Goal: Task Accomplishment & Management: Complete application form

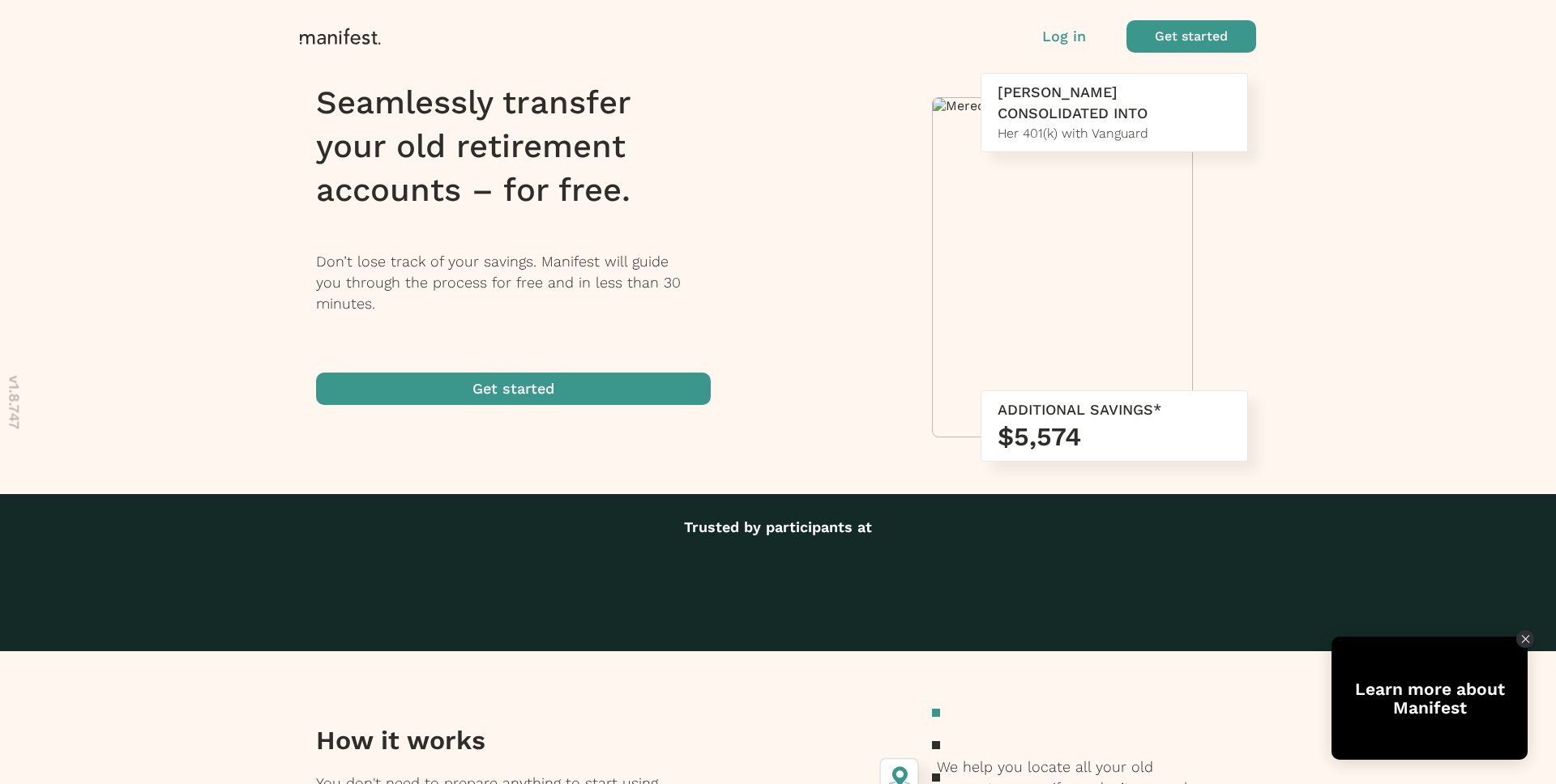
click at [1225, 31] on span "button" at bounding box center [1191, 36] width 129 height 33
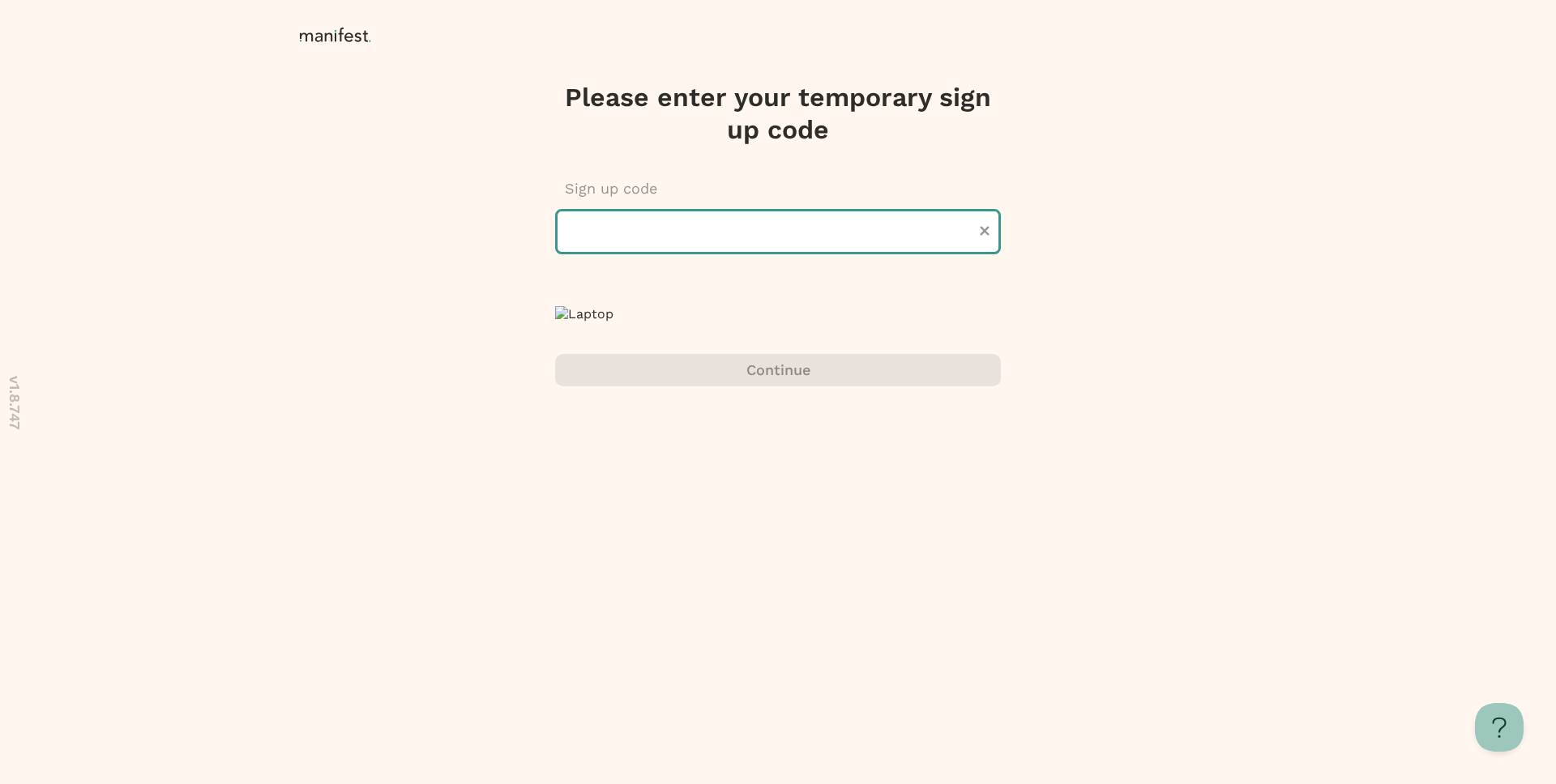
click at [791, 229] on input "text" at bounding box center [777, 231] width 446 height 45
type input "******"
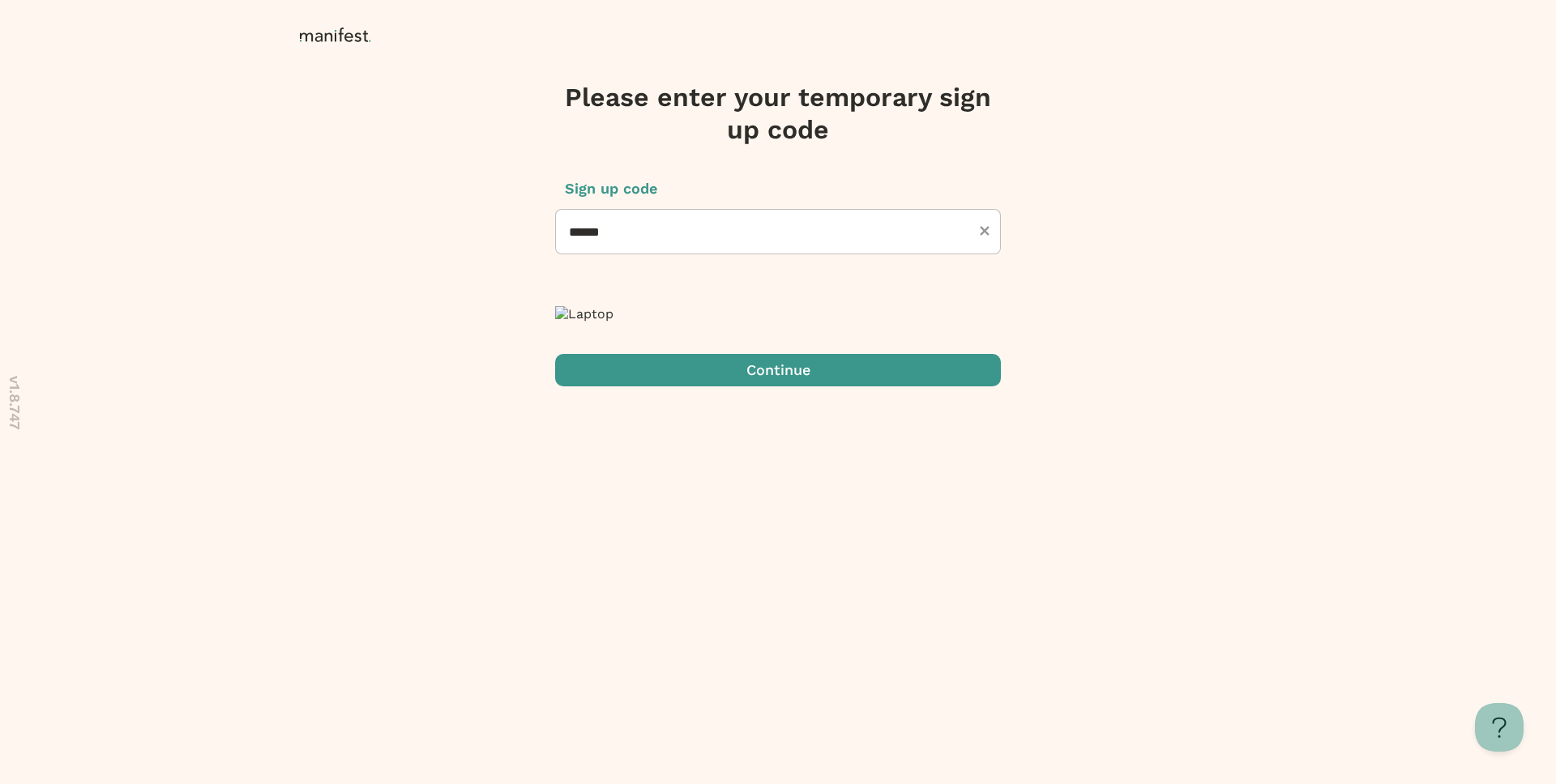
click at [803, 386] on span "submit" at bounding box center [777, 370] width 446 height 33
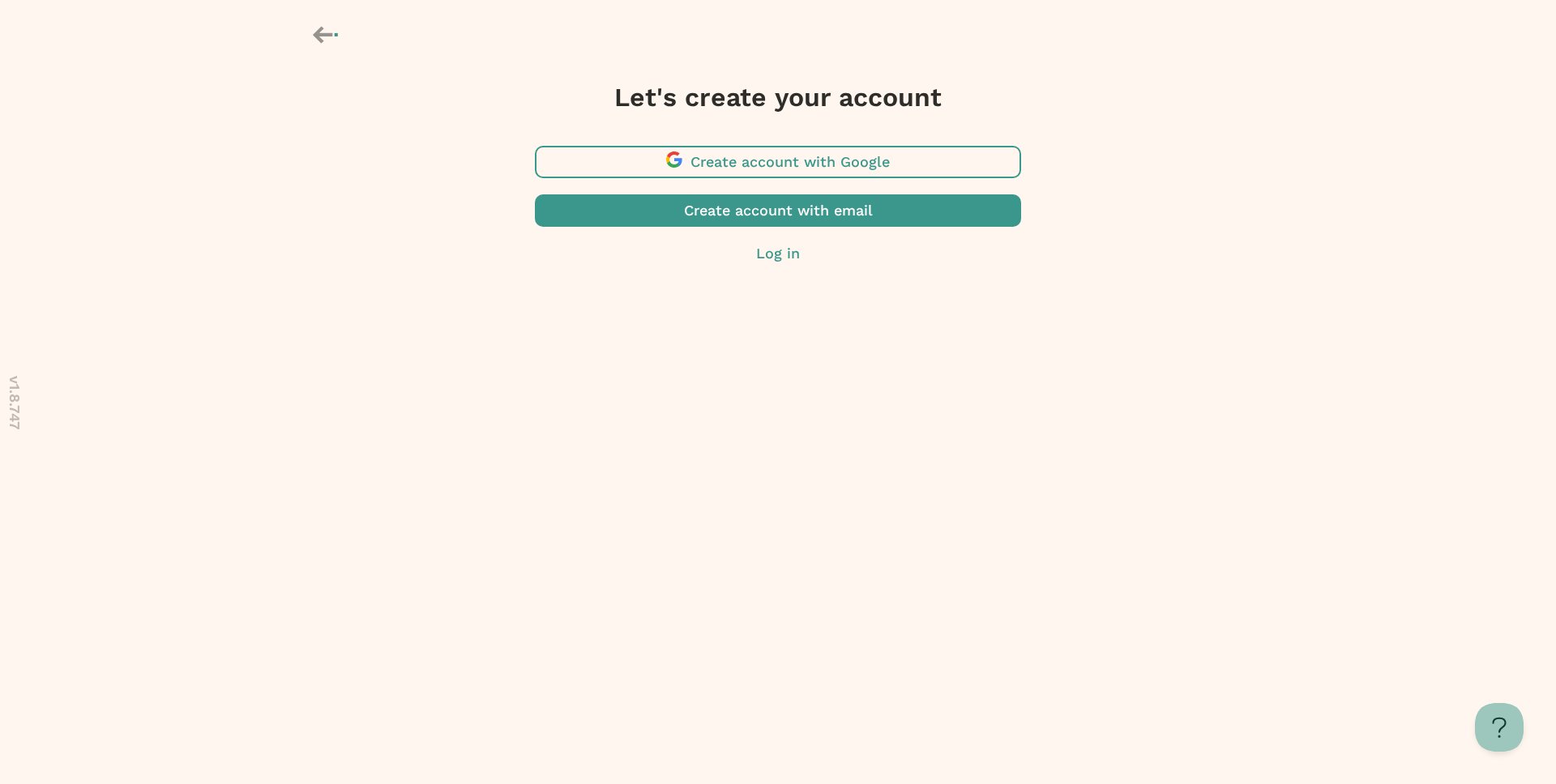
click at [791, 169] on span "button" at bounding box center [778, 162] width 486 height 33
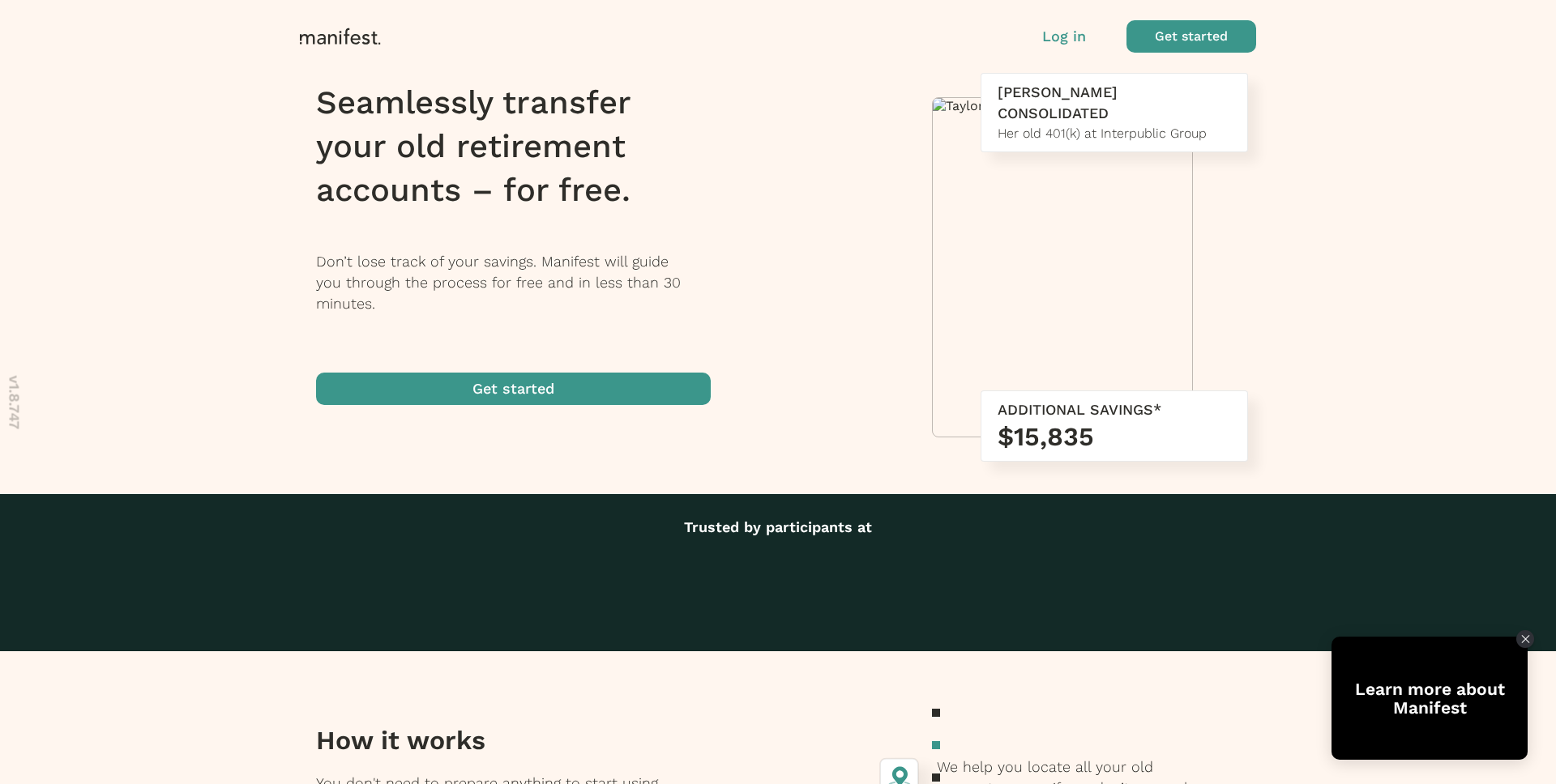
click at [1188, 36] on span "button" at bounding box center [1191, 36] width 129 height 33
click at [804, 237] on div "Seamlessly transfer your old retirement accounts – for free. Don’t lose track o…" at bounding box center [778, 243] width 989 height 340
click at [1231, 32] on span "button" at bounding box center [1191, 36] width 129 height 33
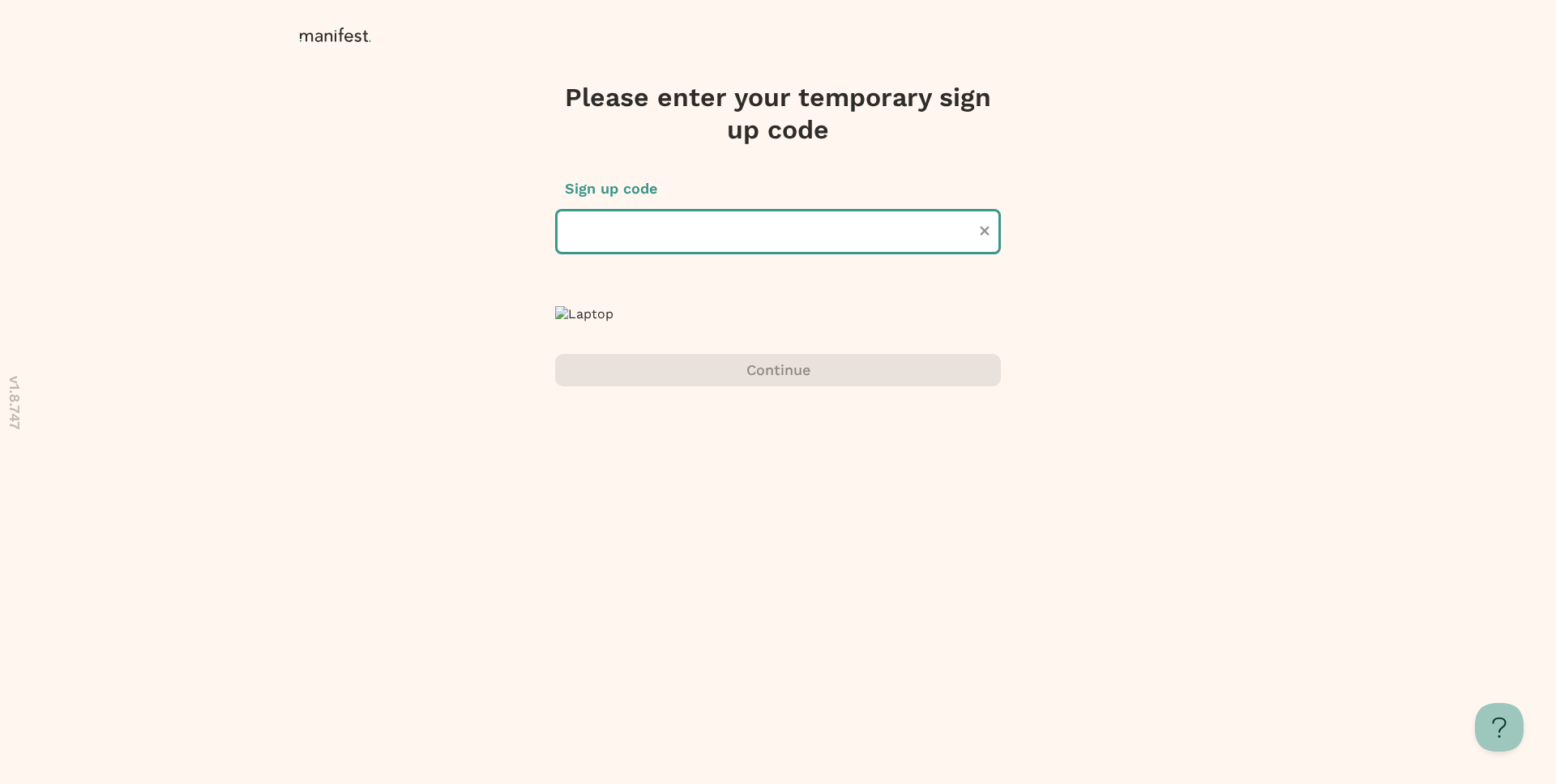
click at [834, 232] on input "text" at bounding box center [777, 231] width 446 height 45
type input "******"
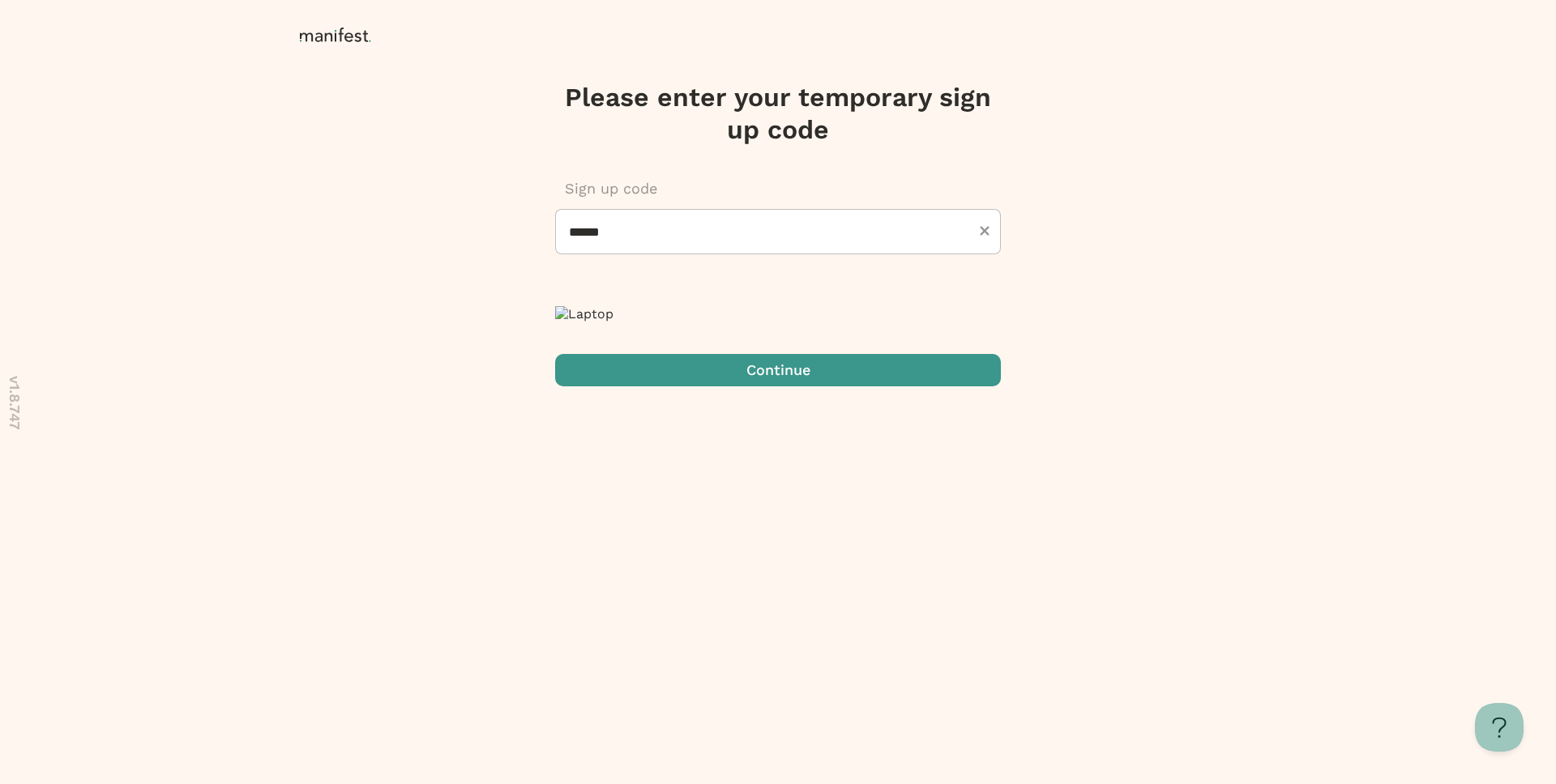
click at [764, 386] on span "submit" at bounding box center [777, 370] width 446 height 33
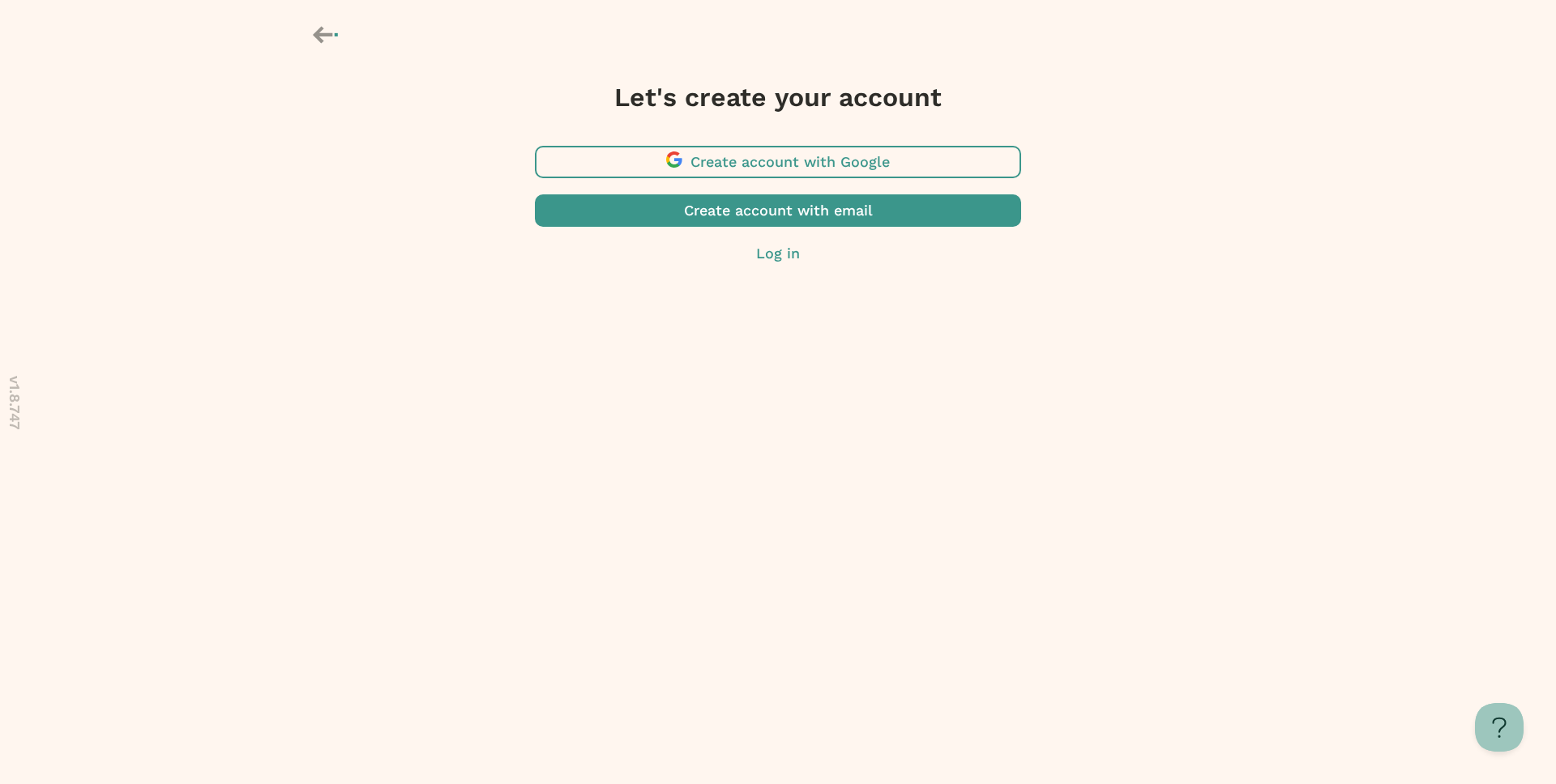
click at [753, 170] on span "button" at bounding box center [778, 162] width 486 height 33
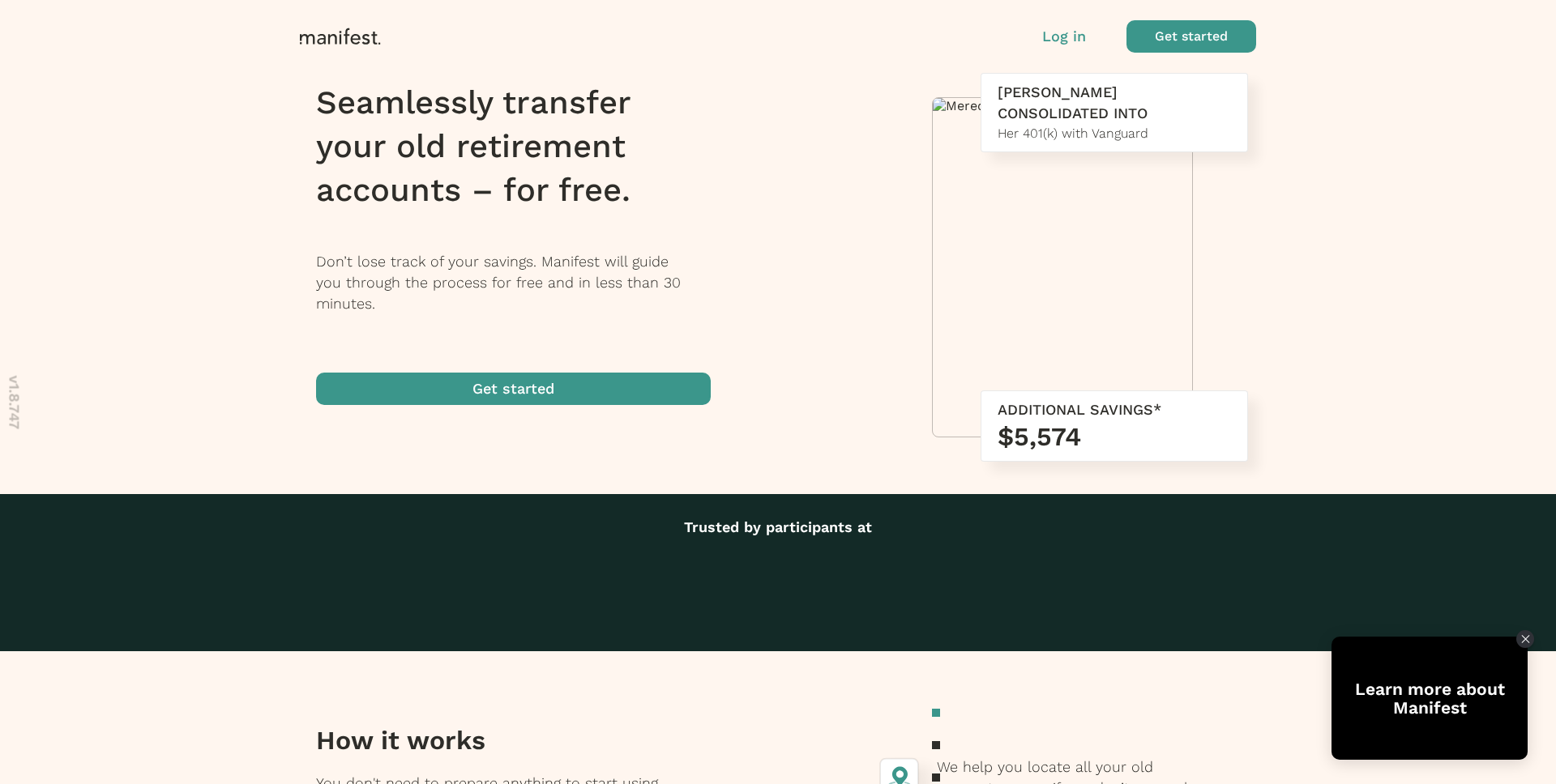
click at [1183, 42] on span "button" at bounding box center [1191, 36] width 129 height 33
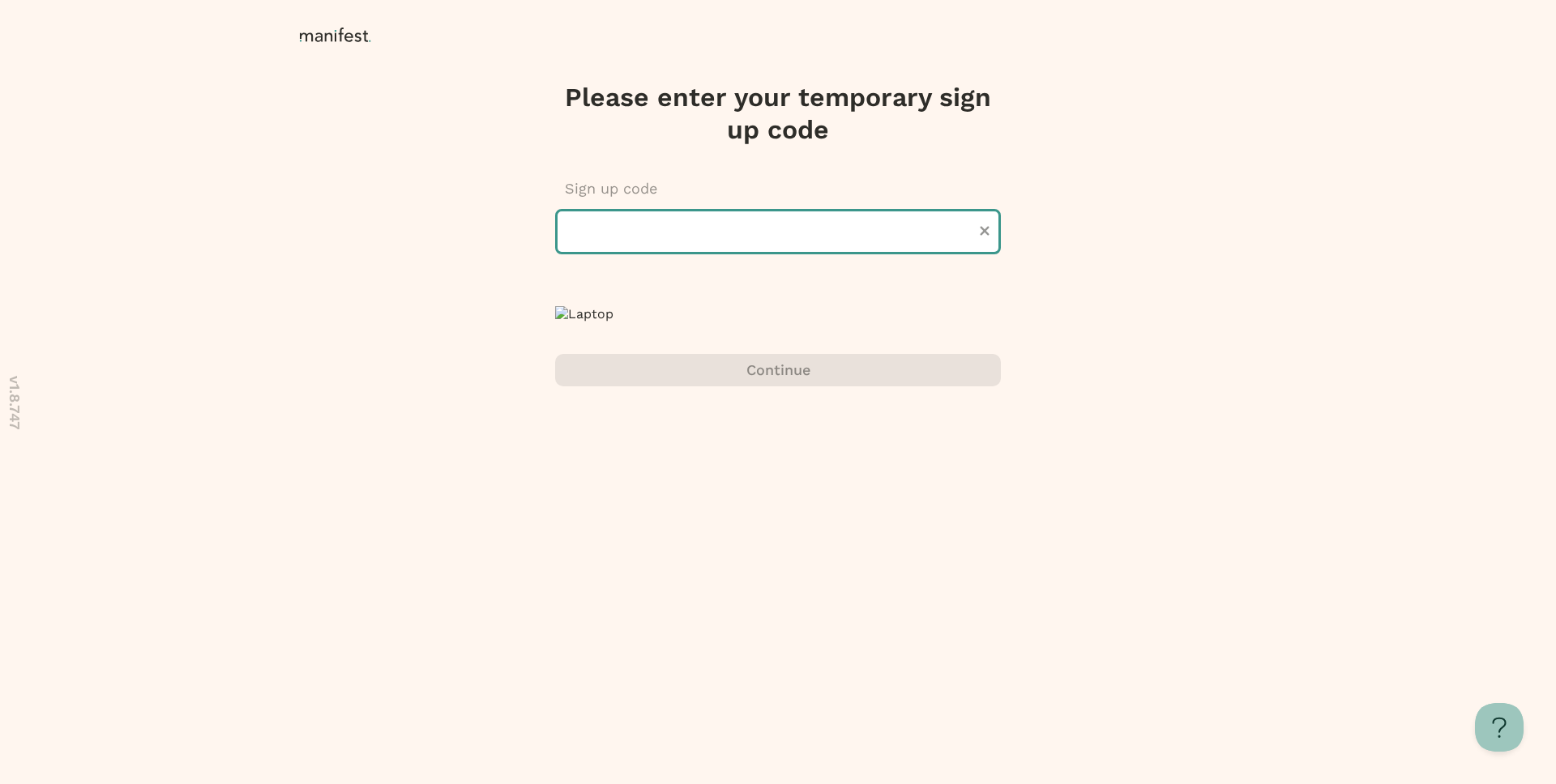
click at [850, 237] on input "text" at bounding box center [777, 231] width 446 height 45
type input "******"
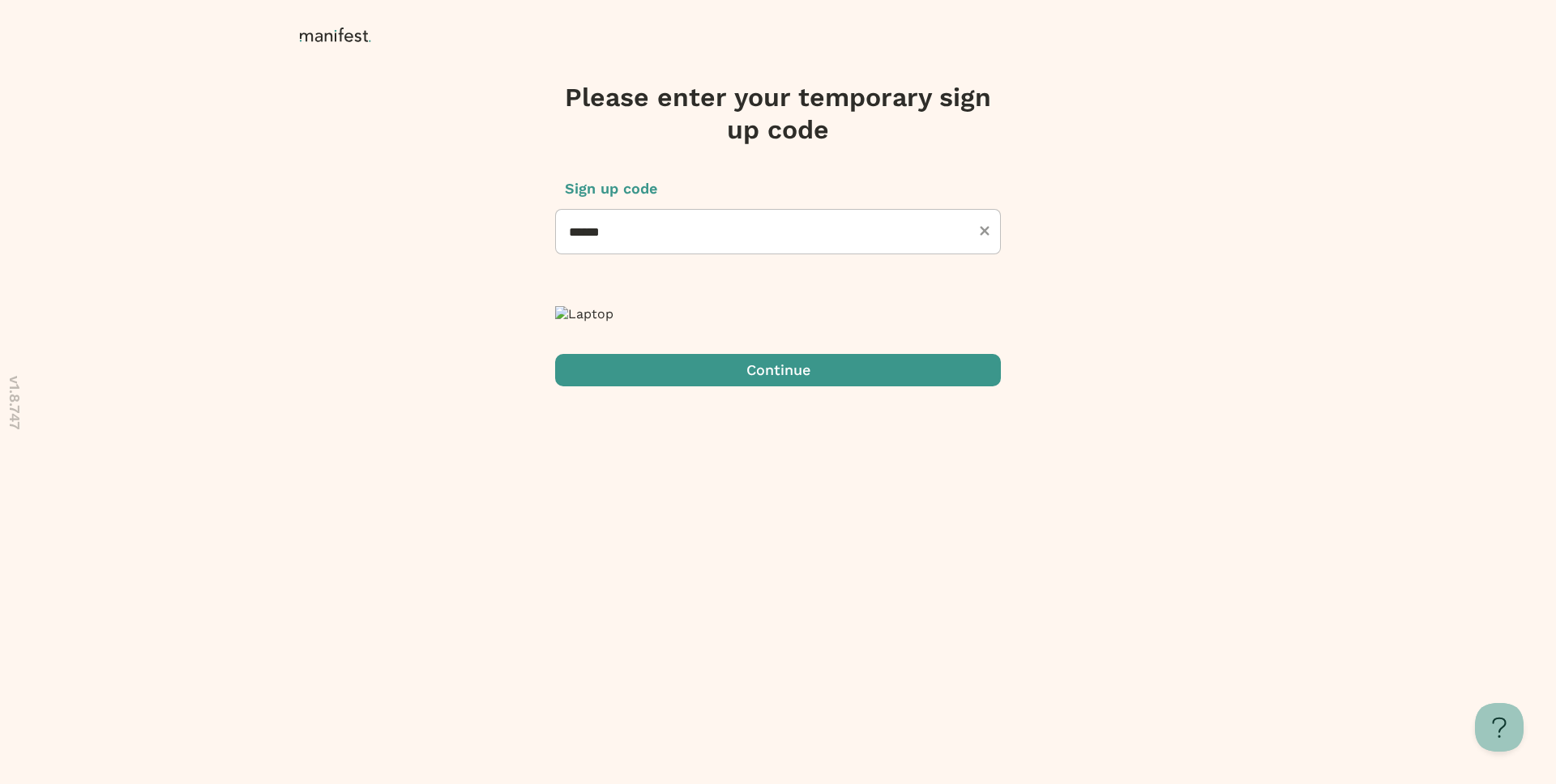
click at [757, 386] on span "submit" at bounding box center [777, 370] width 446 height 33
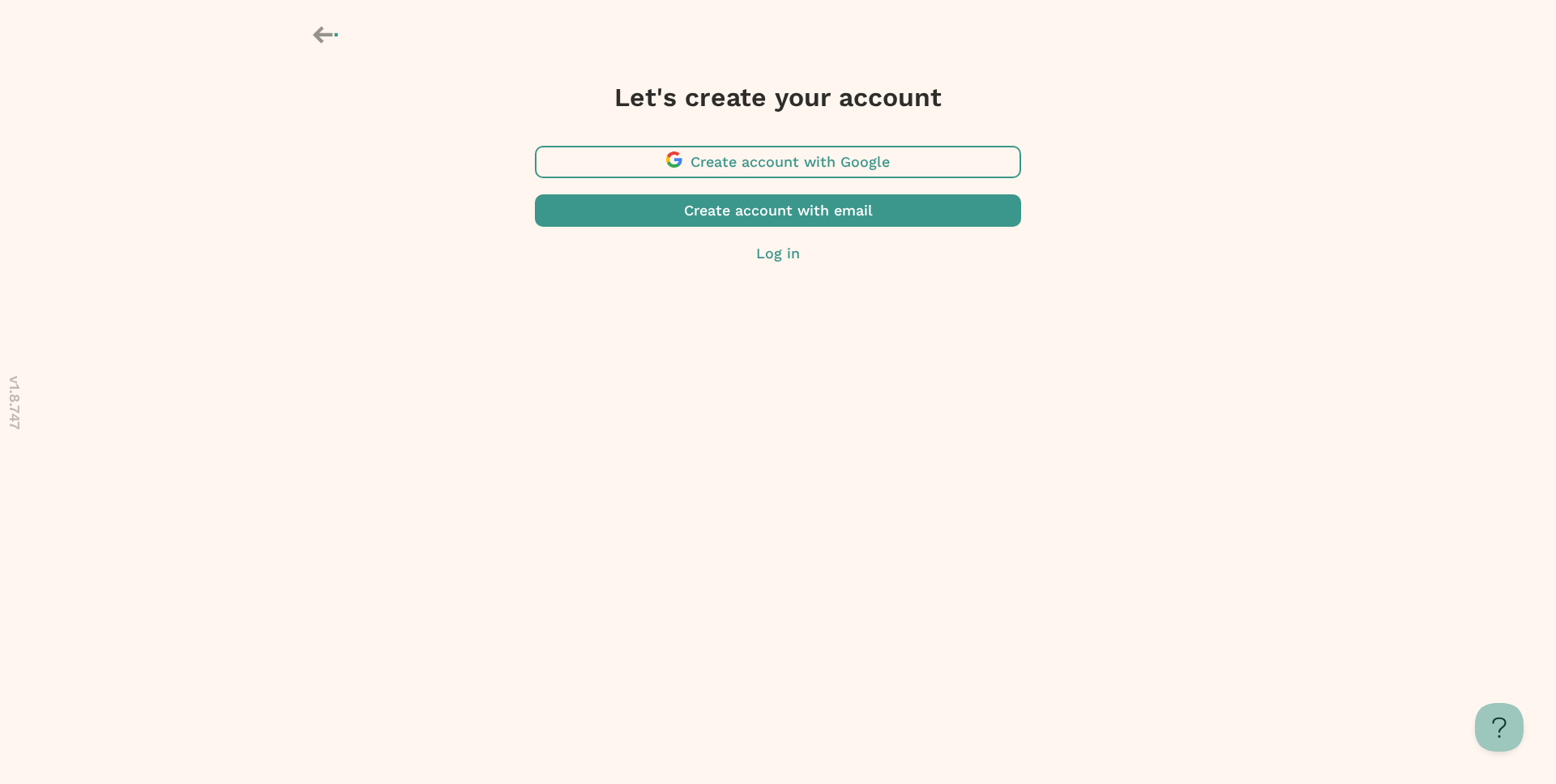
click at [798, 147] on span "button" at bounding box center [778, 162] width 486 height 33
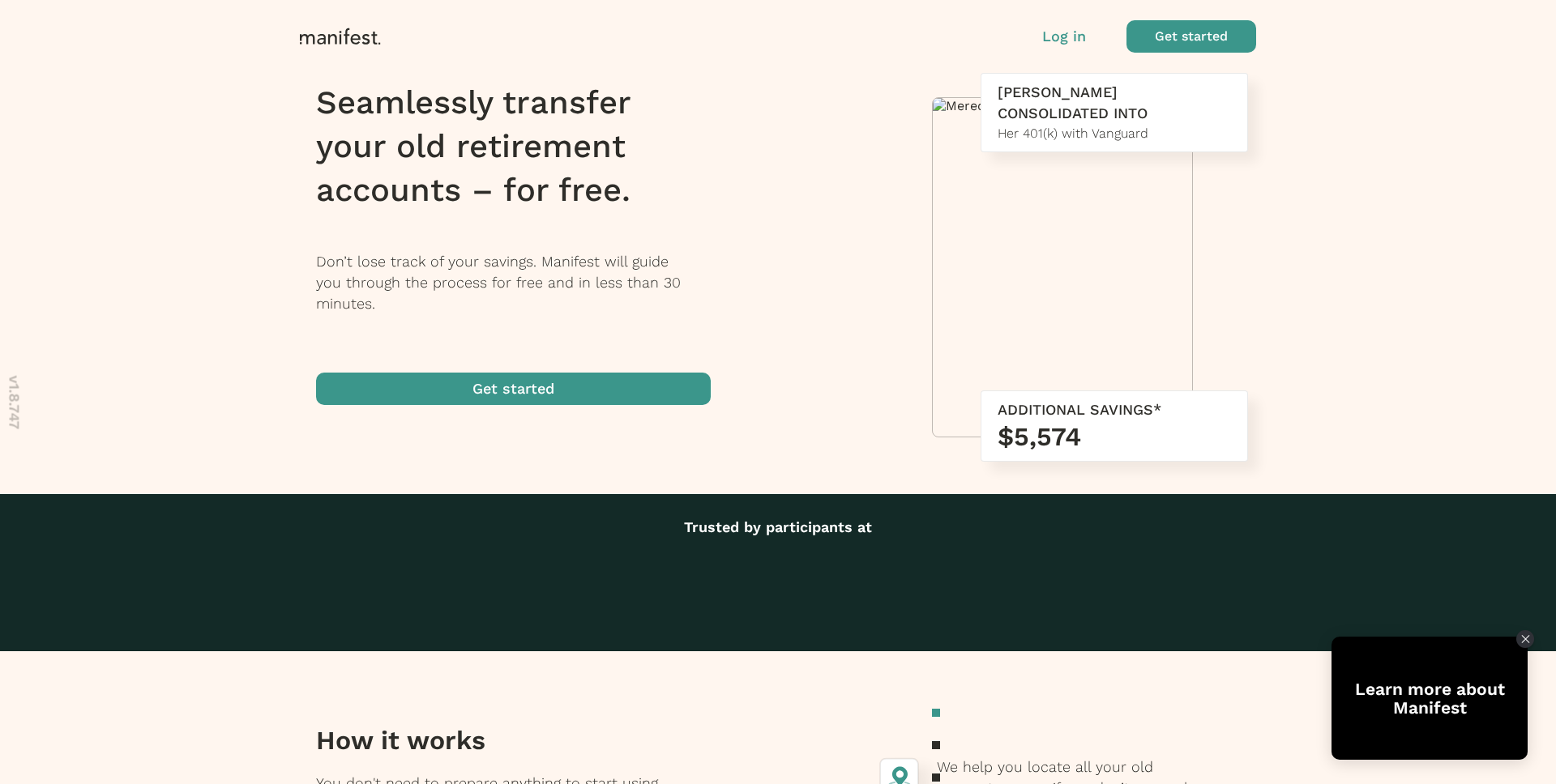
click at [1194, 39] on span "button" at bounding box center [1191, 36] width 129 height 33
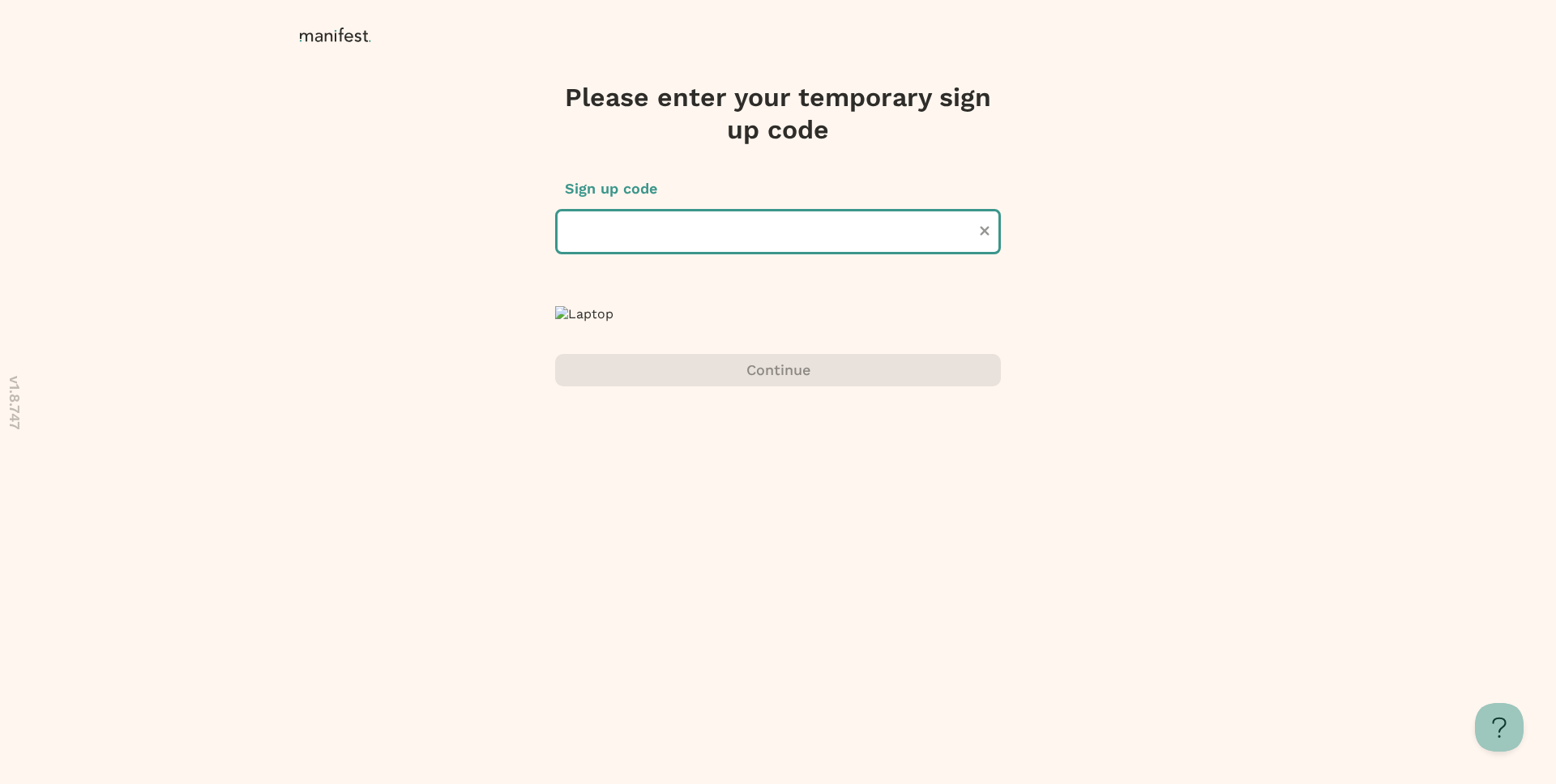
click at [817, 244] on input "text" at bounding box center [777, 231] width 446 height 45
type input "******"
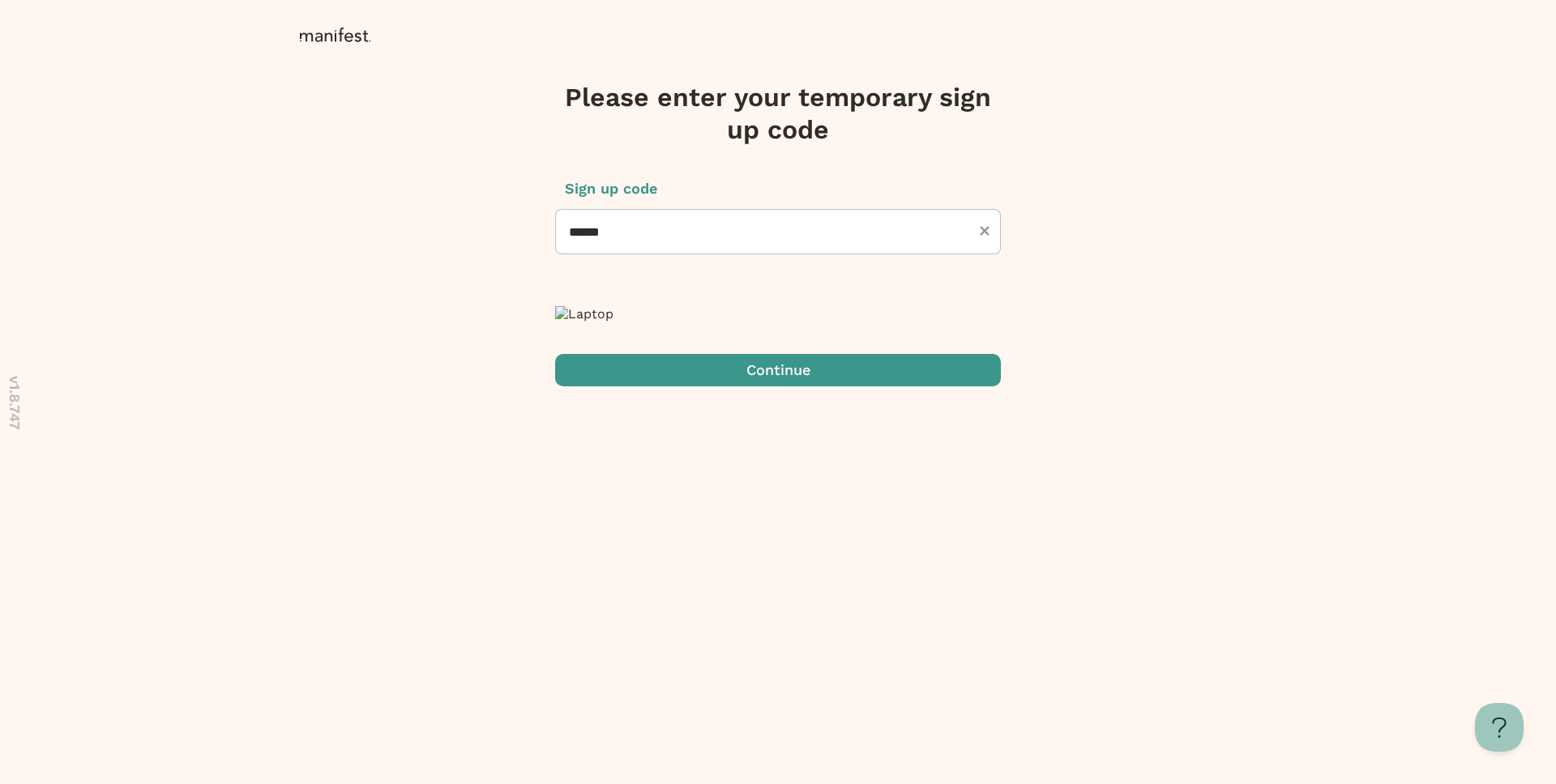
click at [762, 386] on span "submit" at bounding box center [777, 370] width 446 height 33
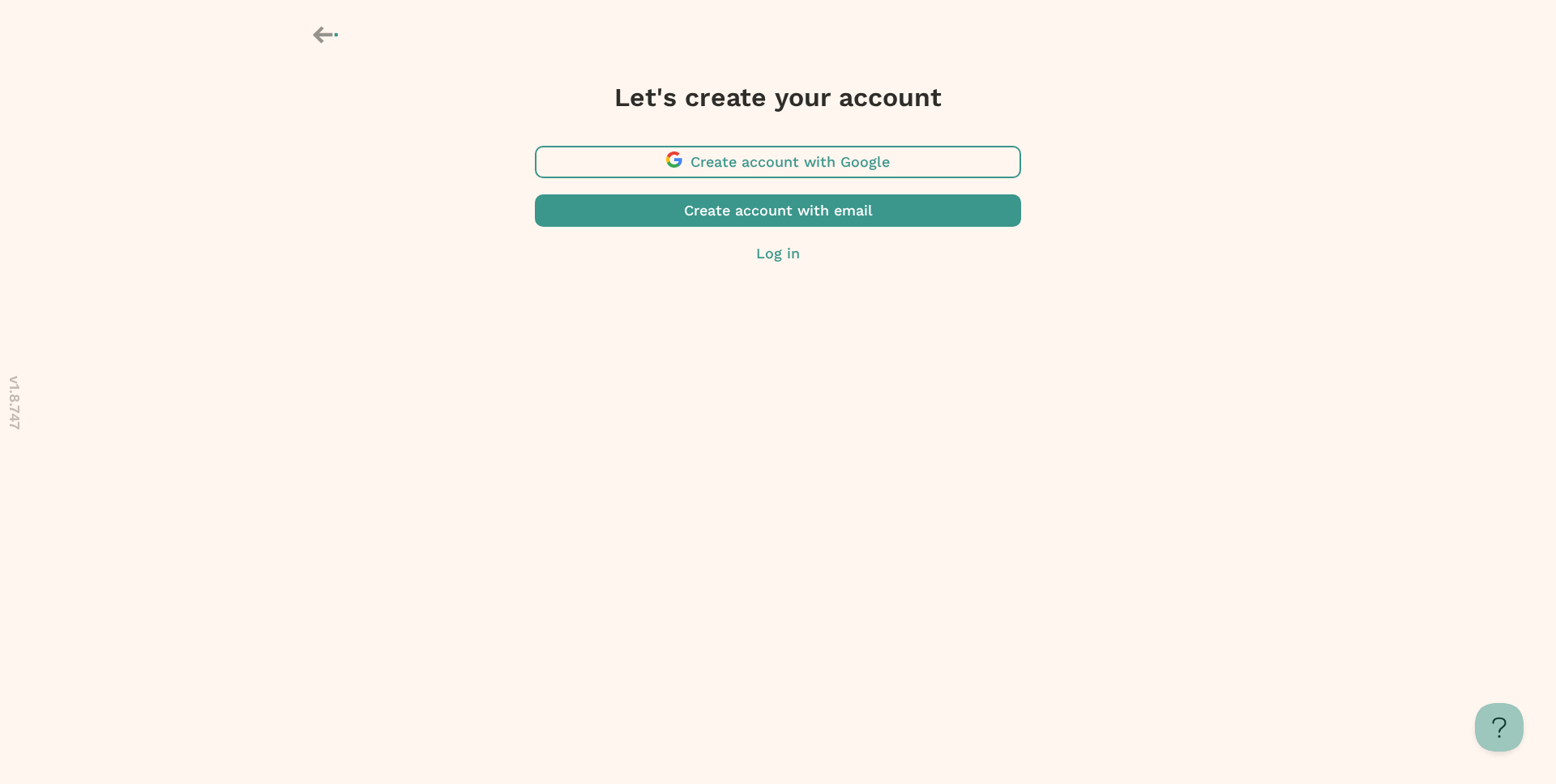
click at [770, 163] on span "button" at bounding box center [778, 162] width 486 height 33
